Goal: Information Seeking & Learning: Learn about a topic

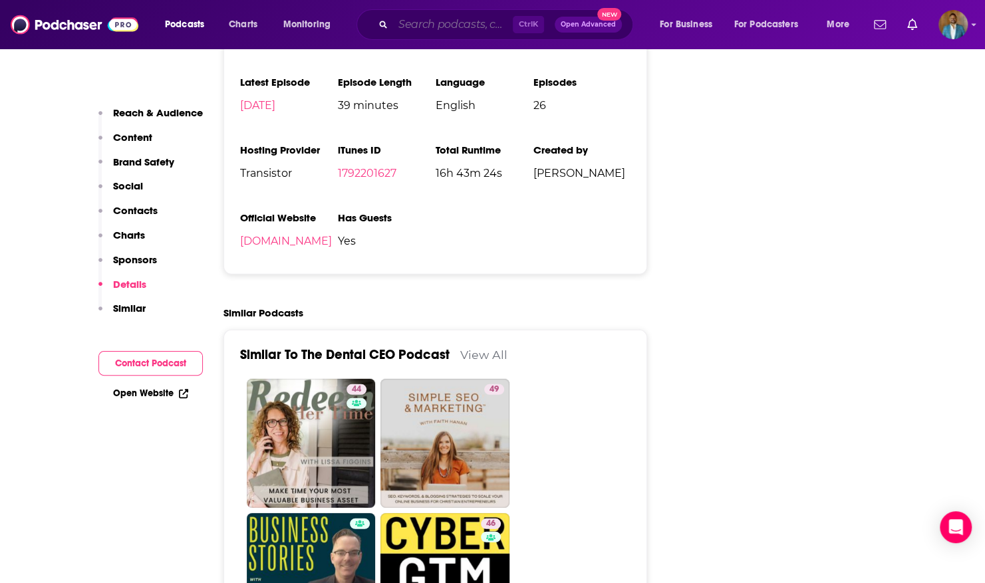
click at [439, 23] on input "Search podcasts, credits, & more..." at bounding box center [453, 24] width 120 height 21
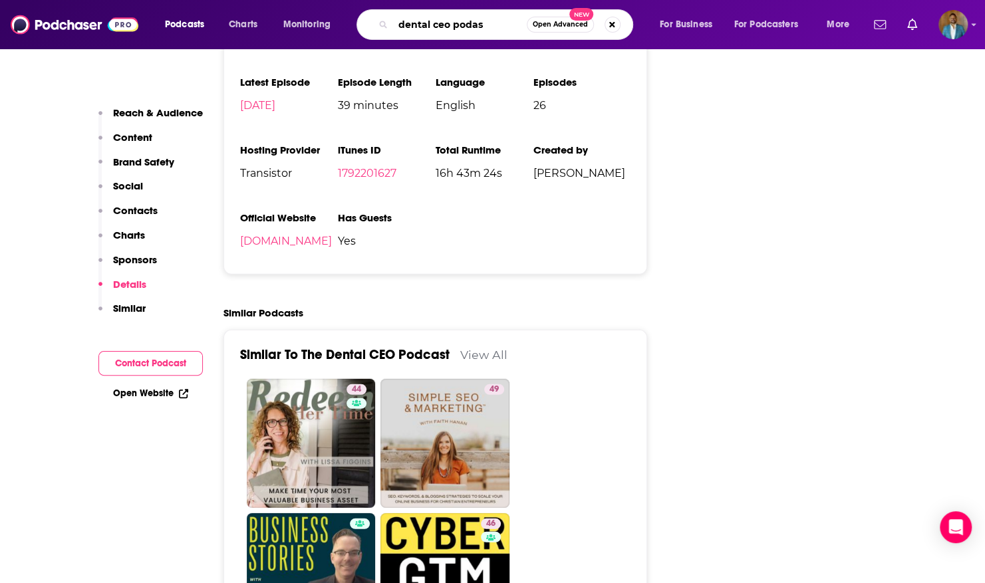
type input "dental ceo podast"
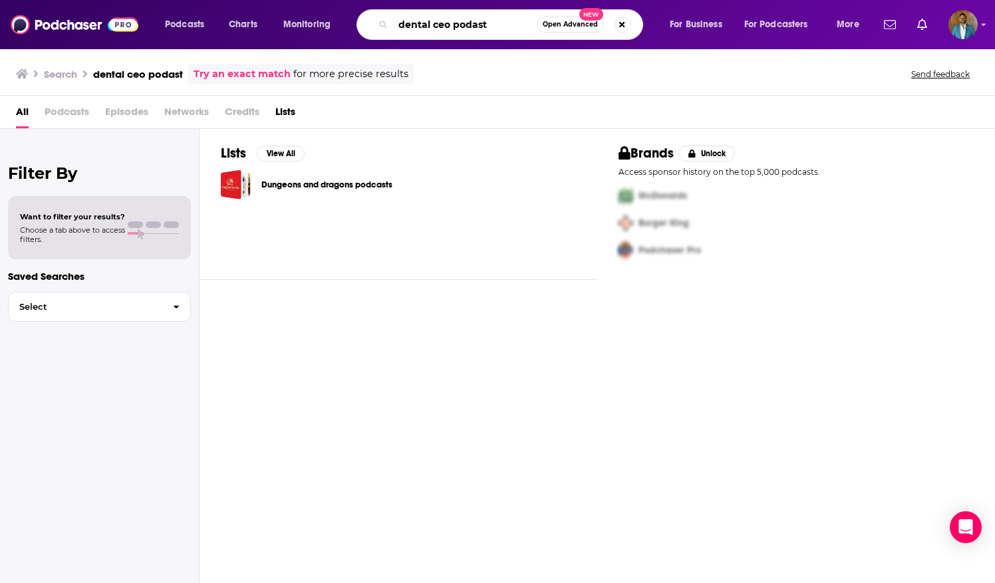
drag, startPoint x: 496, startPoint y: 25, endPoint x: 277, endPoint y: -4, distance: 221.5
click at [277, 0] on html "Podcasts Charts Monitoring dental ceo podast Open Advanced New For Business For…" at bounding box center [497, 291] width 995 height 583
type input "dental ceo"
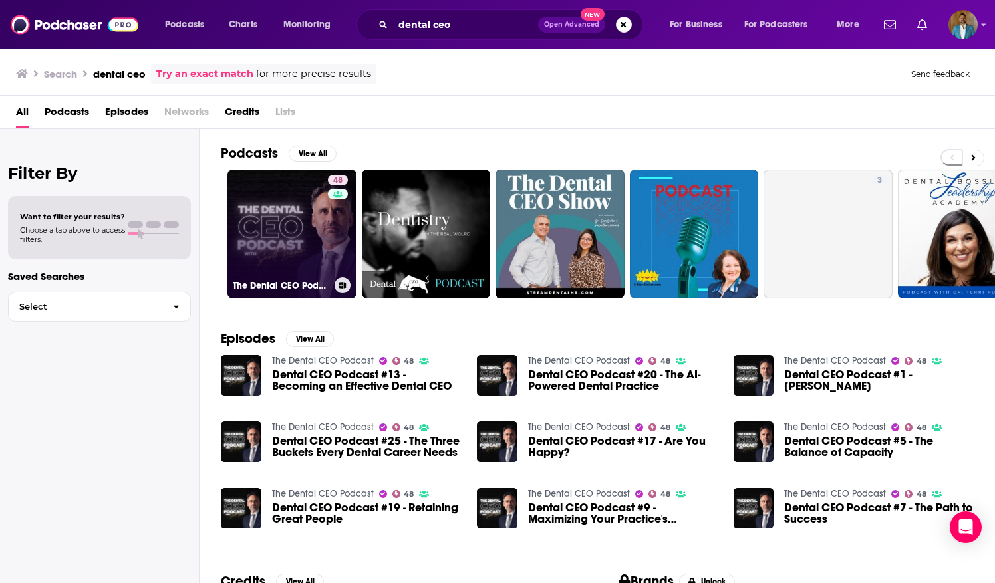
click at [282, 229] on link "48 The Dental CEO Podcast" at bounding box center [292, 234] width 129 height 129
